Goal: Task Accomplishment & Management: Manage account settings

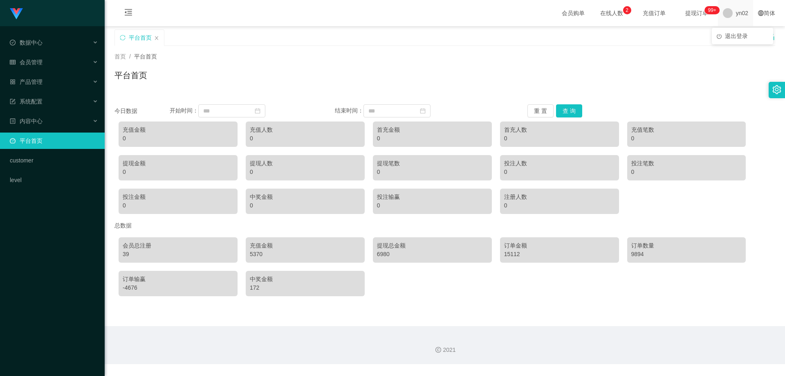
click at [739, 13] on span "yn02" at bounding box center [742, 13] width 12 height 26
click at [734, 40] on li "退出登录" at bounding box center [742, 35] width 61 height 13
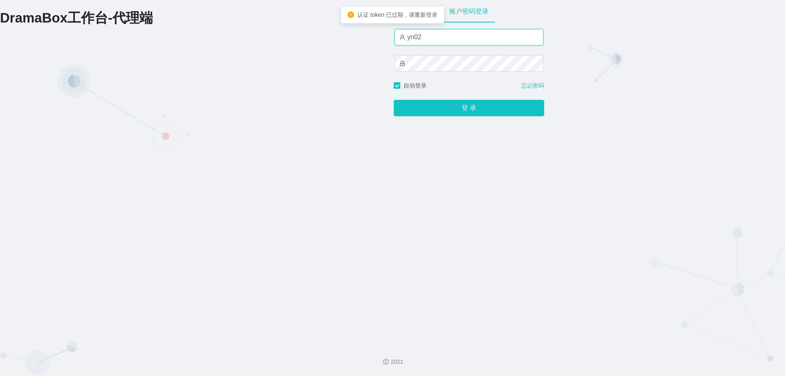
click at [427, 38] on input "yn02" at bounding box center [469, 37] width 149 height 16
type input "by2"
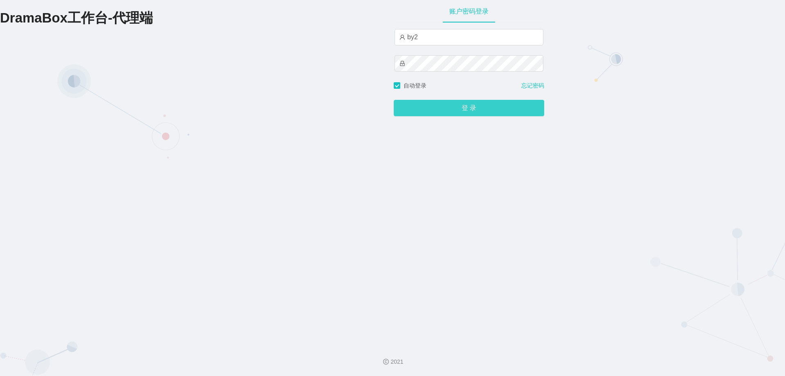
click at [474, 110] on button "登 录" at bounding box center [469, 108] width 150 height 16
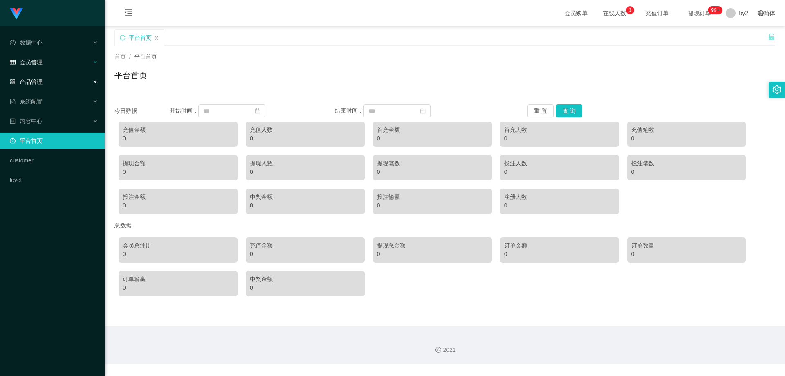
click at [40, 67] on div "会员管理" at bounding box center [52, 62] width 105 height 16
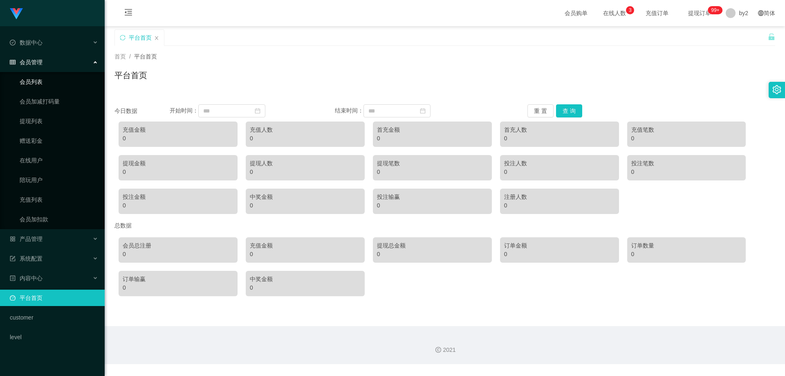
click at [38, 83] on link "会员列表" at bounding box center [59, 82] width 79 height 16
